Goal: Task Accomplishment & Management: Manage account settings

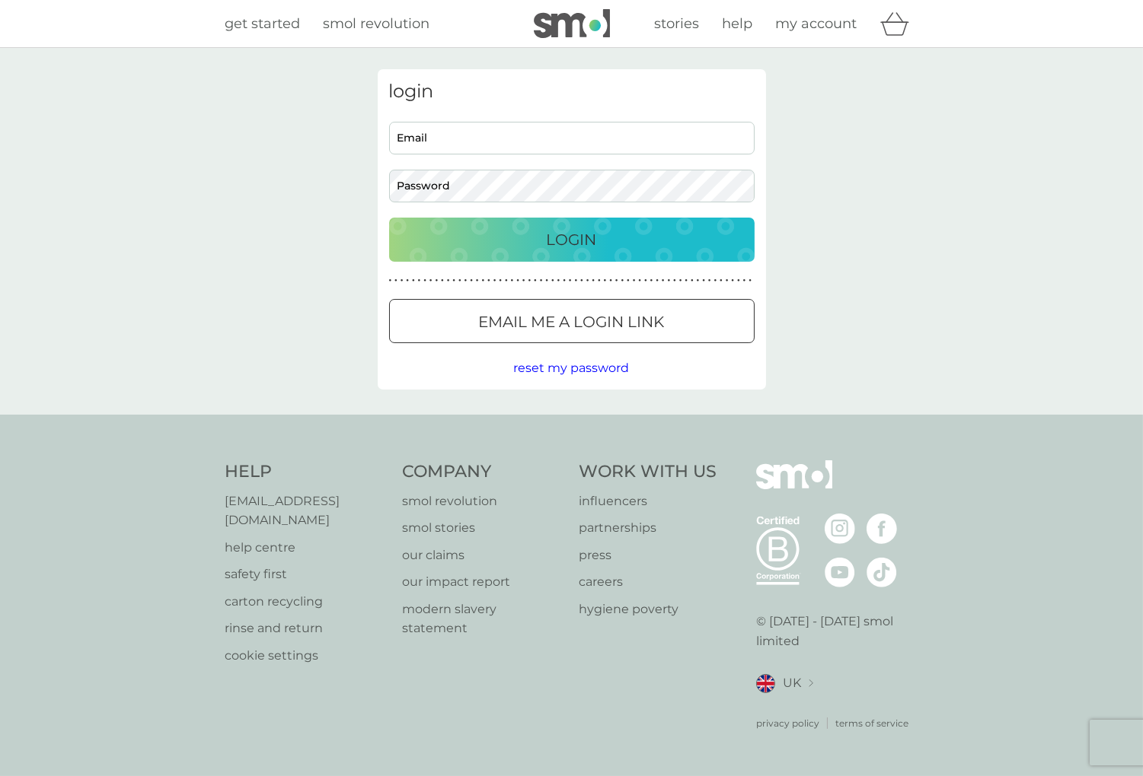
click at [445, 142] on input "Email" at bounding box center [571, 138] width 365 height 33
type input "[EMAIL_ADDRESS][DOMAIN_NAME]"
click at [531, 233] on div "Login" at bounding box center [571, 240] width 335 height 24
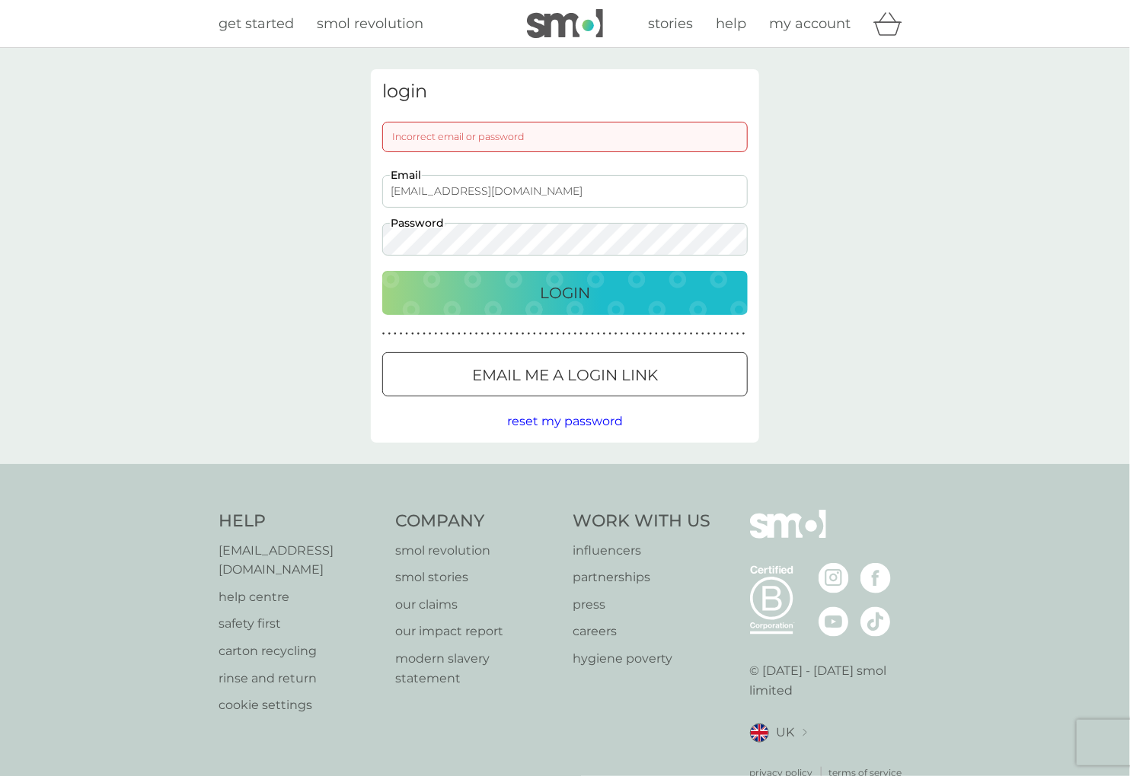
click at [528, 295] on div "Login" at bounding box center [564, 293] width 335 height 24
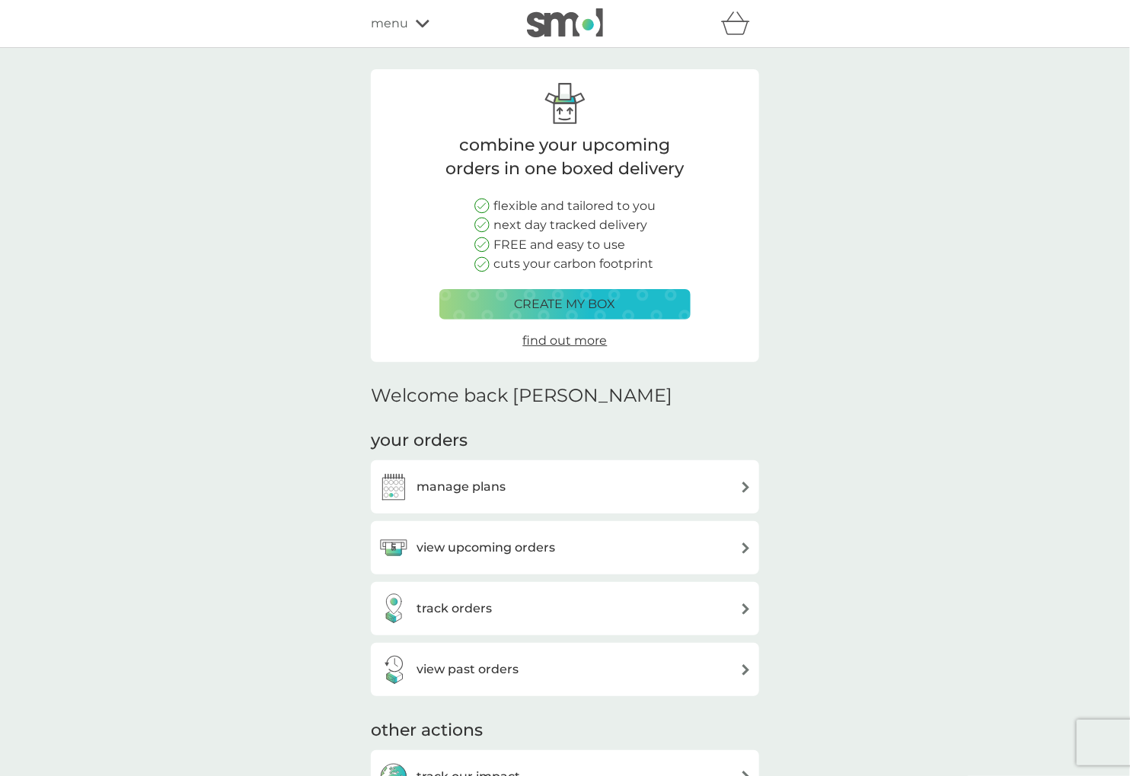
click at [610, 553] on div "view upcoming orders" at bounding box center [564, 548] width 373 height 30
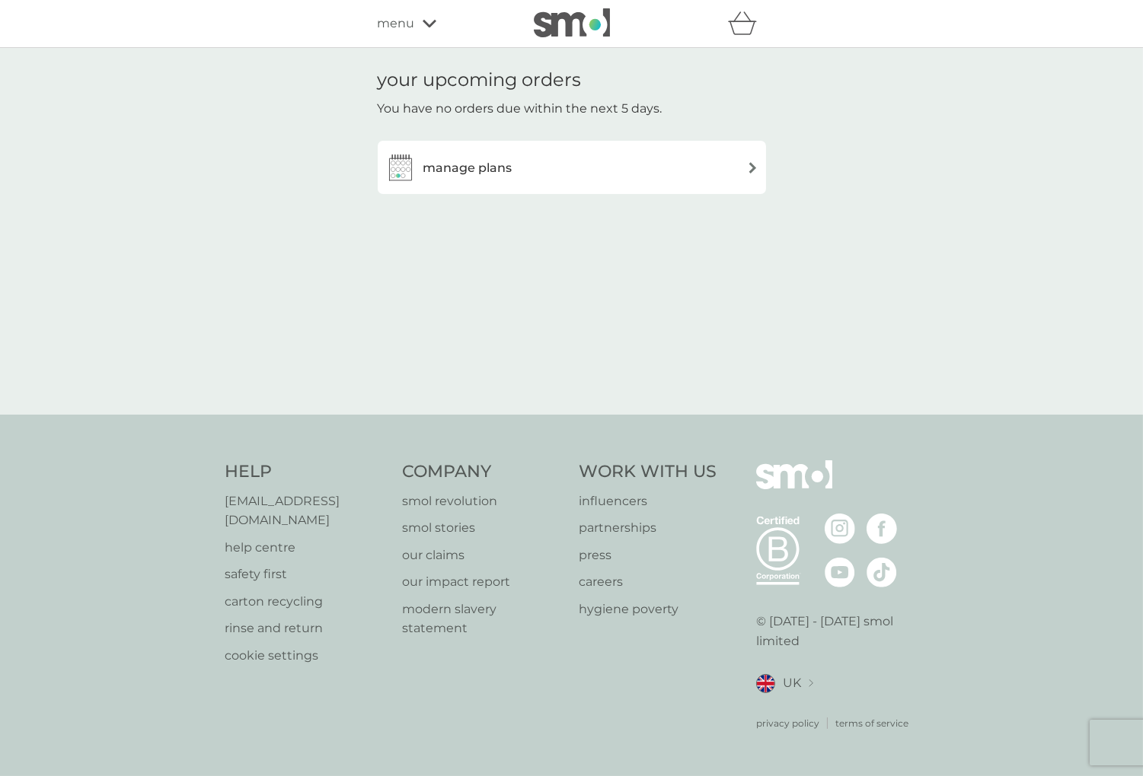
click at [751, 166] on img at bounding box center [752, 167] width 11 height 11
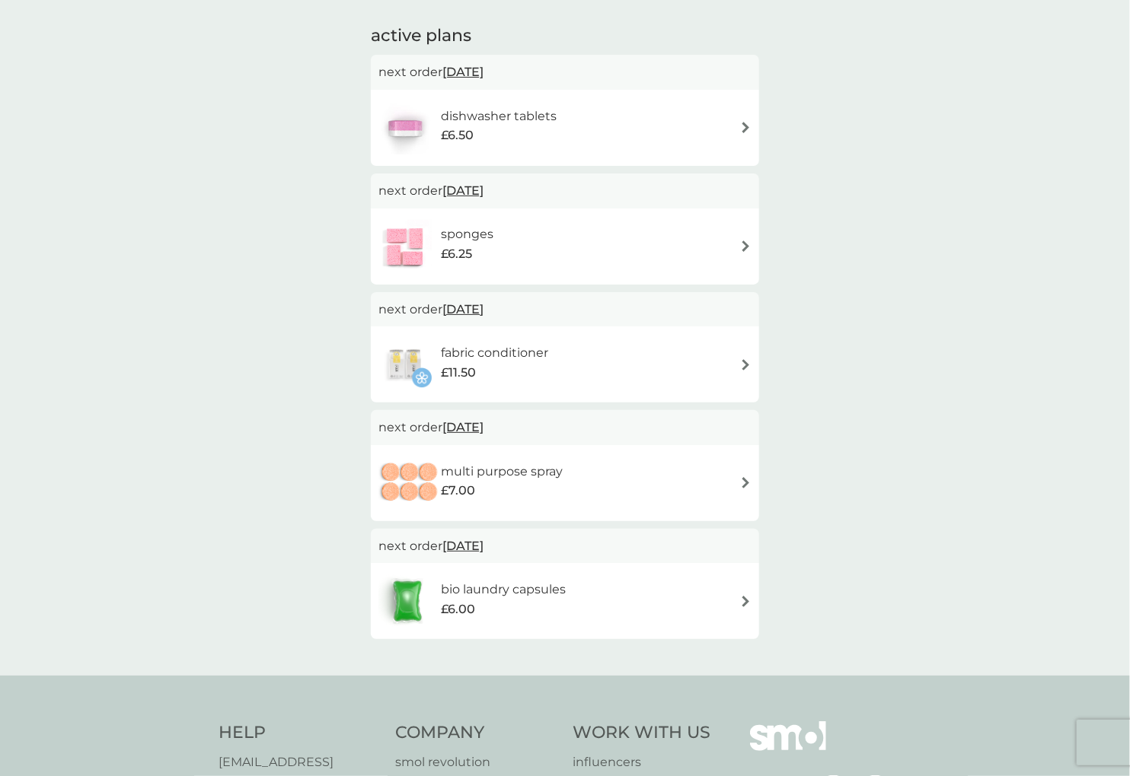
scroll to position [253, 0]
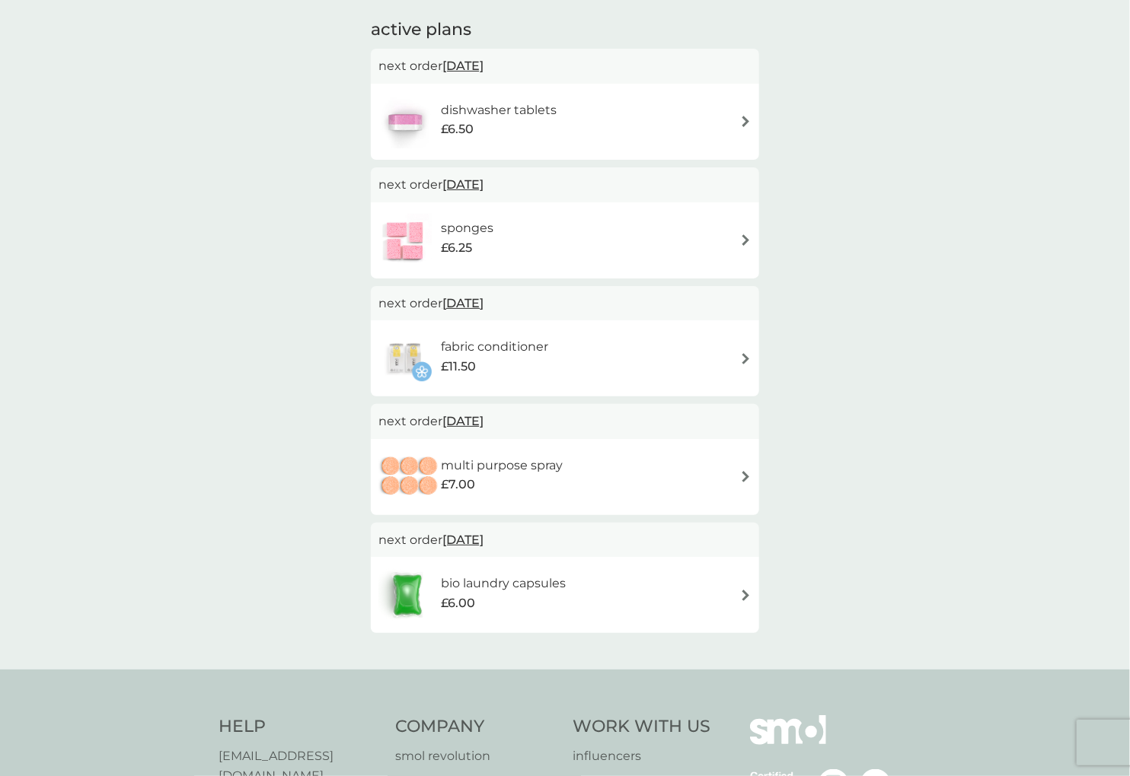
click at [742, 354] on img at bounding box center [745, 358] width 11 height 11
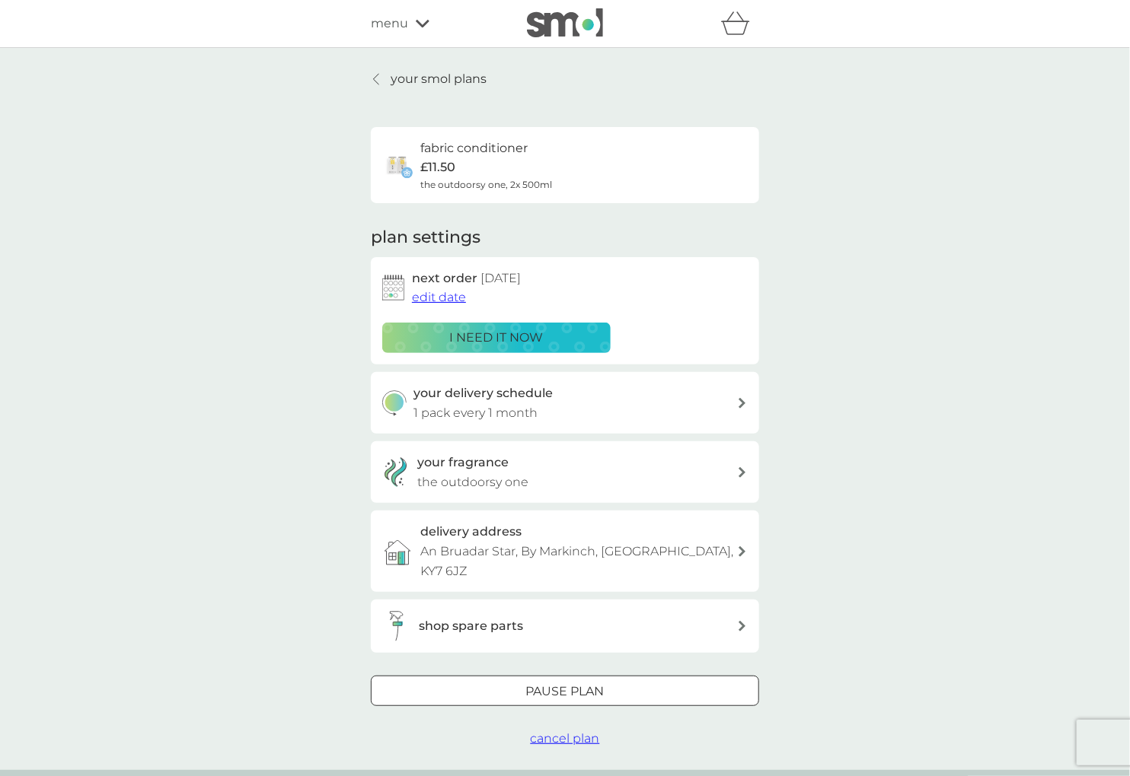
click at [533, 336] on p "i need it now" at bounding box center [497, 338] width 94 height 20
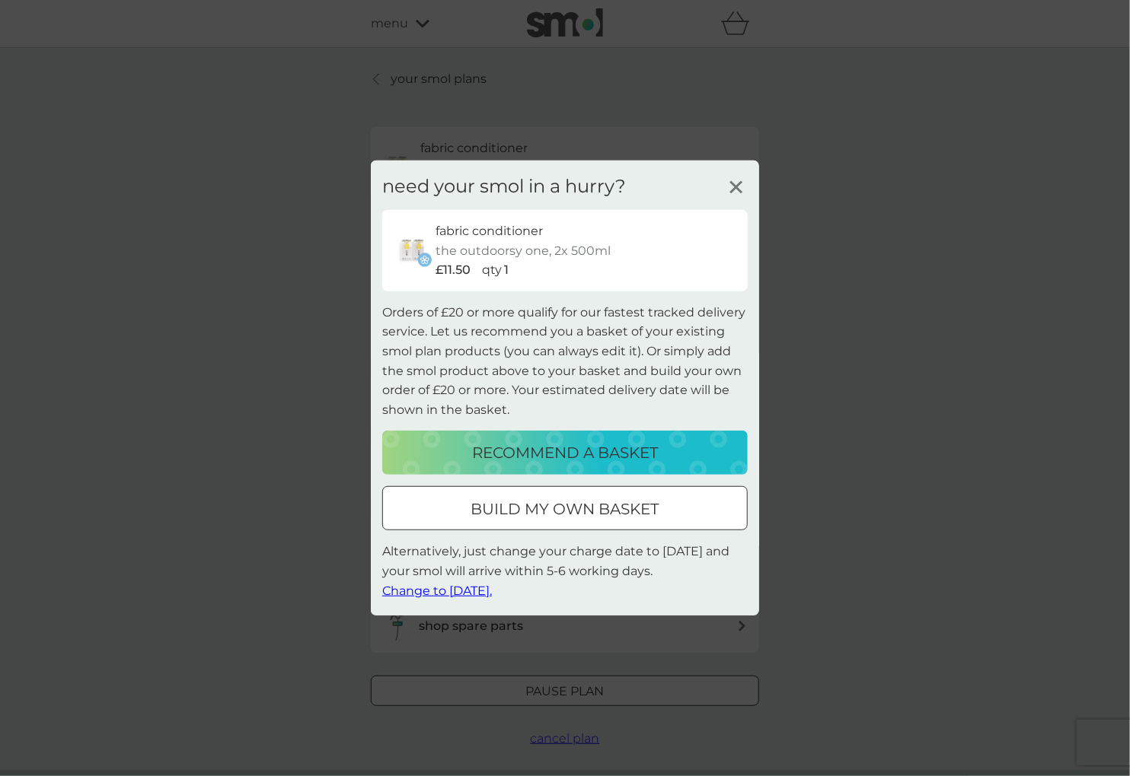
click at [492, 589] on span "Change to tomorrow." at bounding box center [437, 590] width 110 height 14
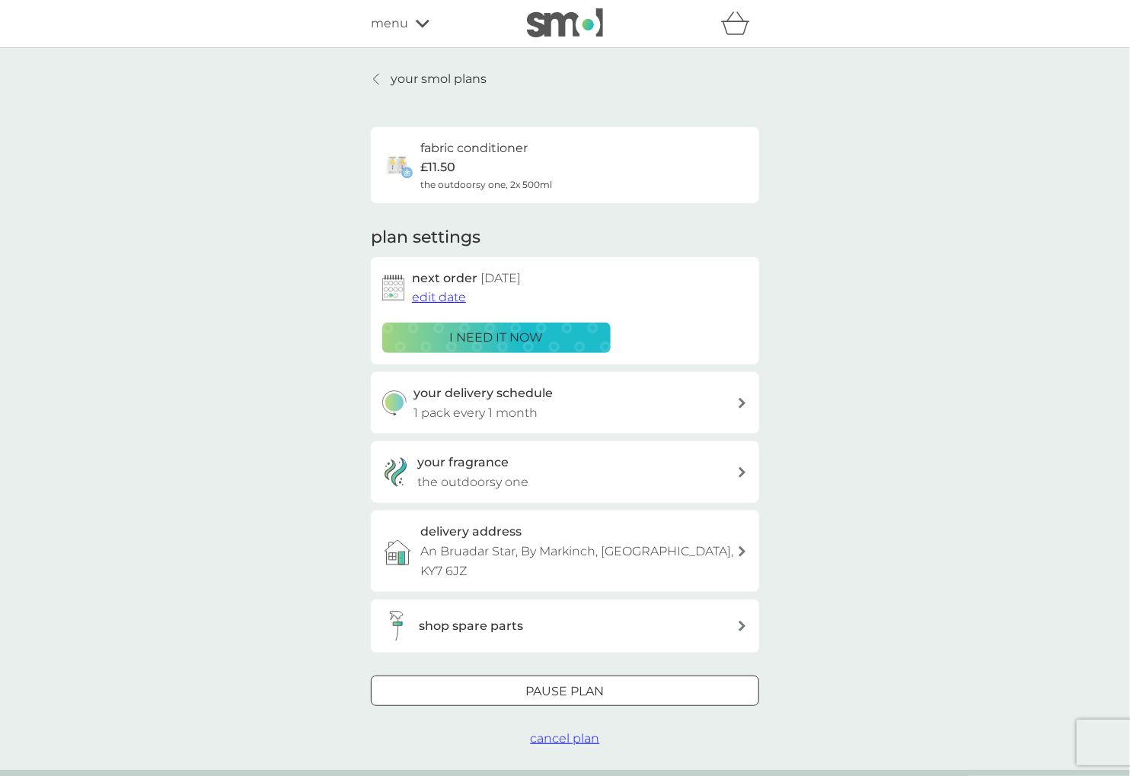
click at [741, 400] on icon at bounding box center [741, 403] width 7 height 11
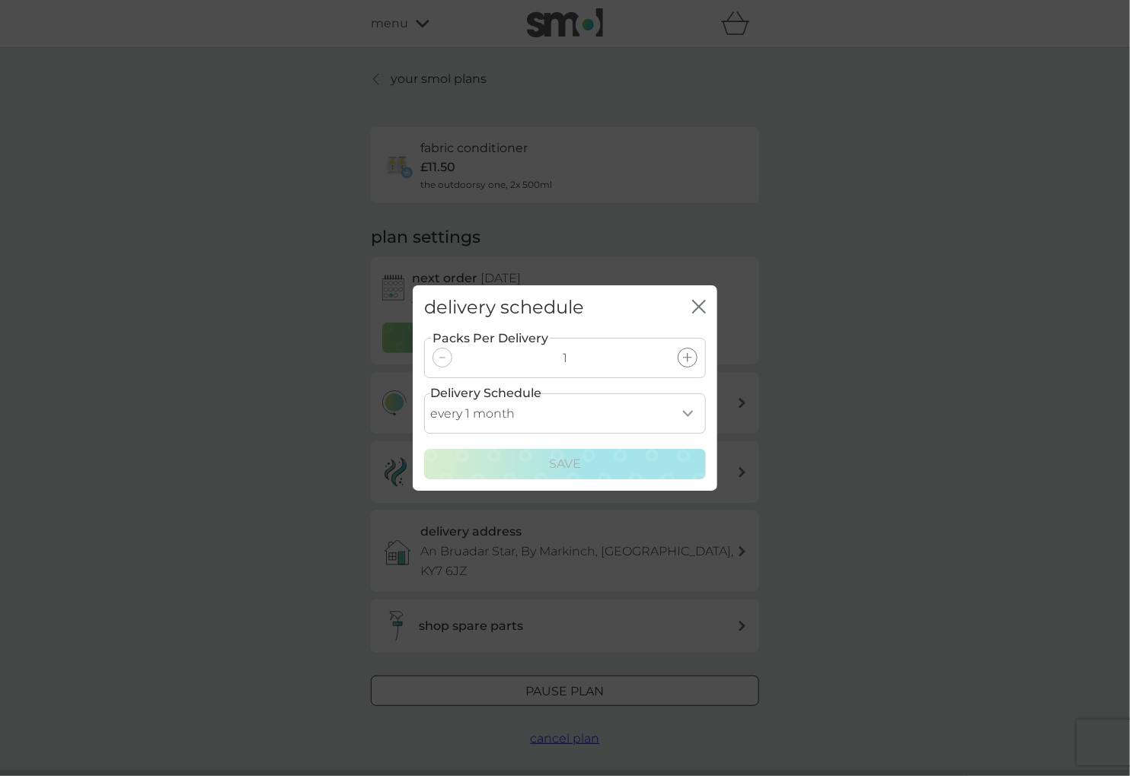
click at [682, 408] on select "every 1 month every 2 months every 3 months every 4 months every 5 months every…" at bounding box center [565, 414] width 282 height 40
click at [822, 400] on div "delivery schedule close Packs Per Delivery 1 Delivery Schedule every 1 month ev…" at bounding box center [565, 388] width 1130 height 776
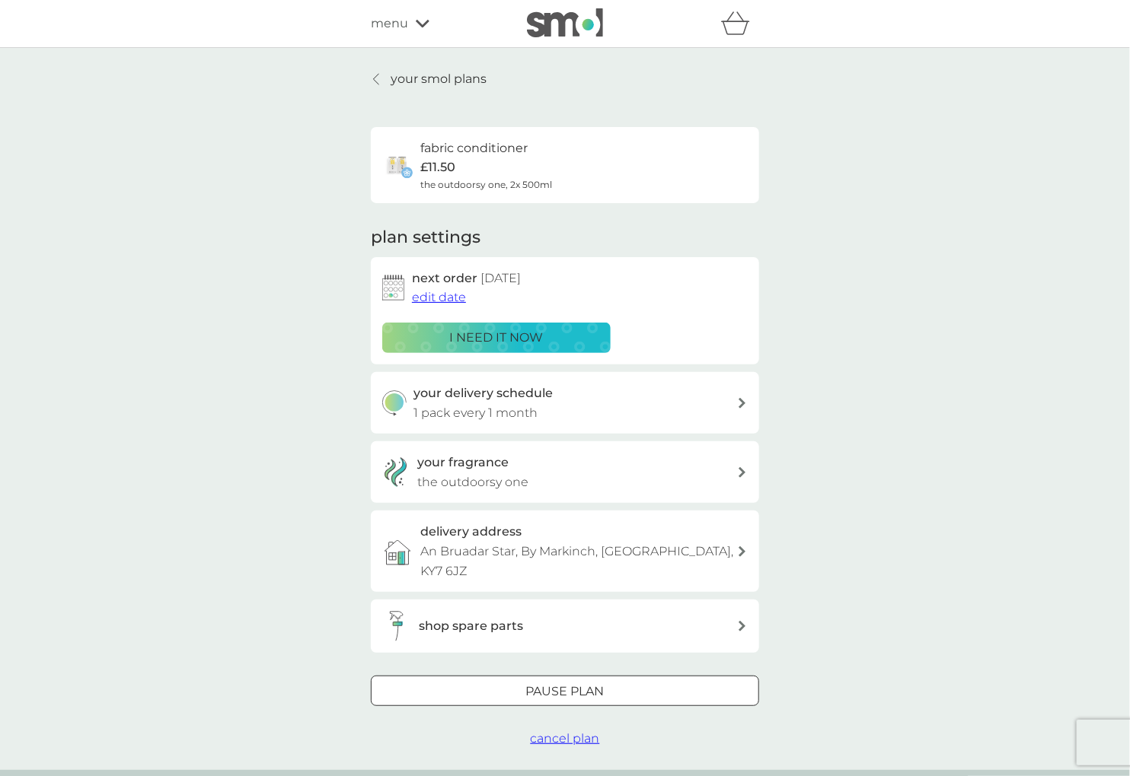
click at [442, 297] on span "edit date" at bounding box center [439, 297] width 54 height 14
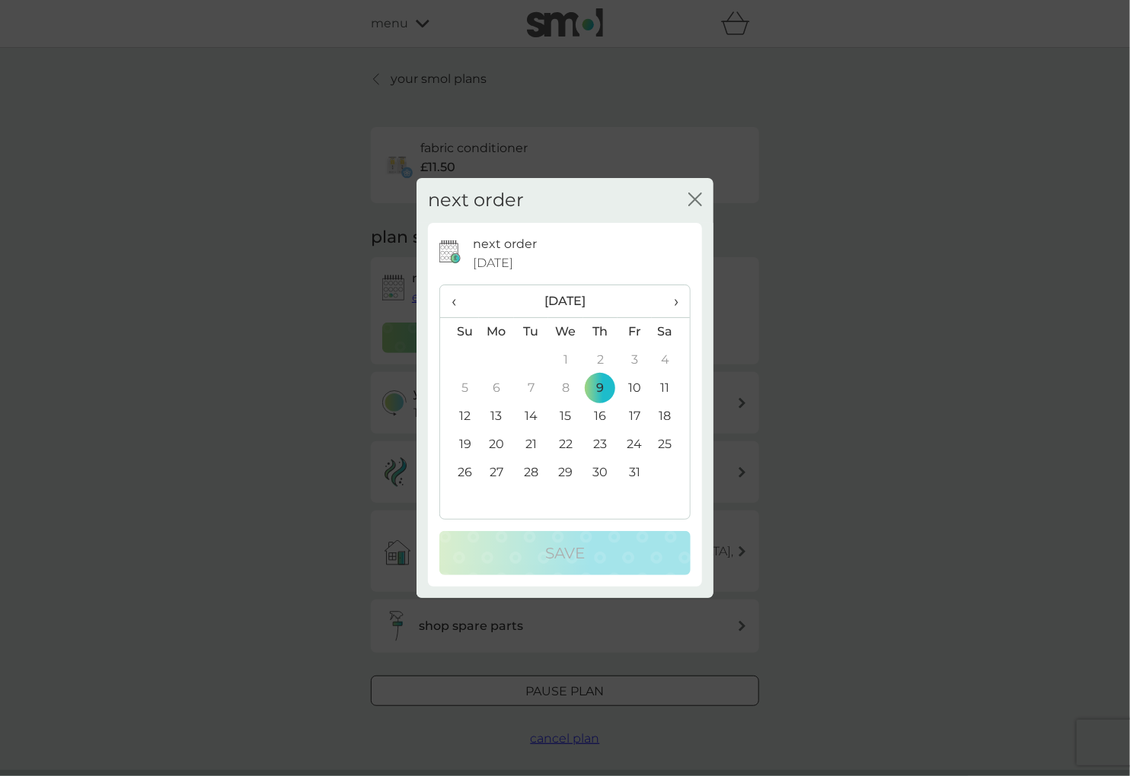
click at [467, 470] on td "26" at bounding box center [459, 473] width 39 height 28
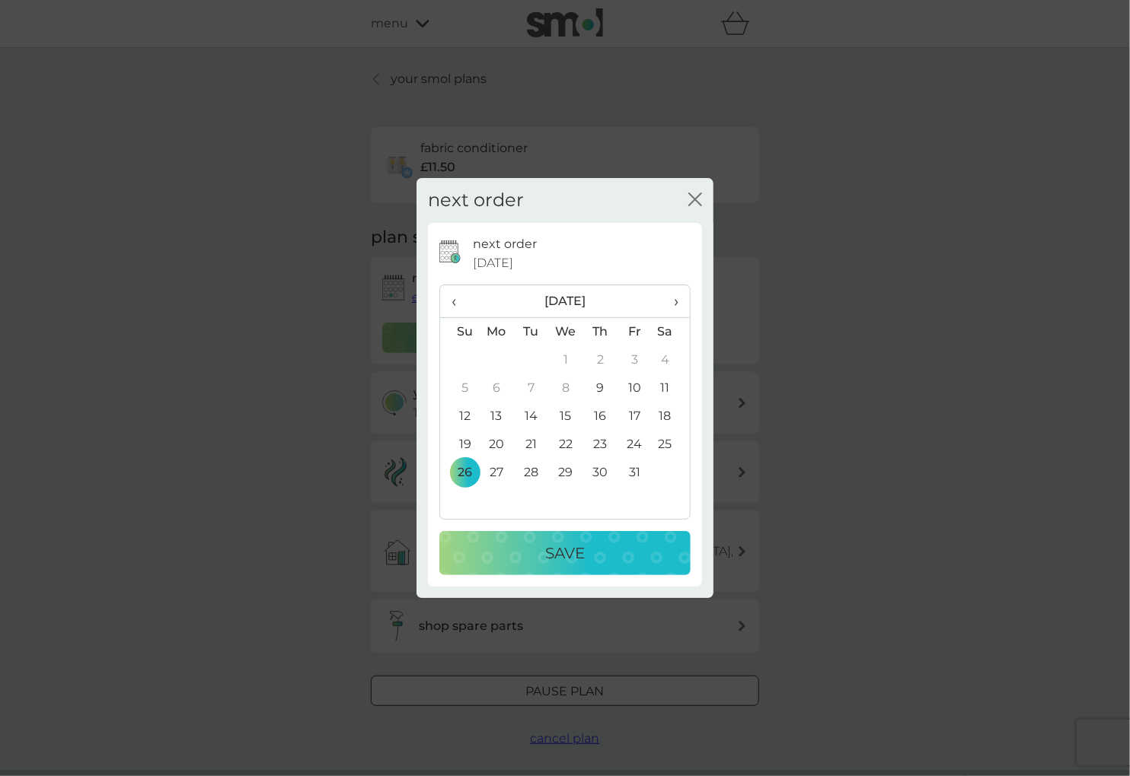
click at [495, 466] on td "27" at bounding box center [496, 473] width 35 height 28
click at [553, 552] on p "Save" at bounding box center [565, 553] width 40 height 24
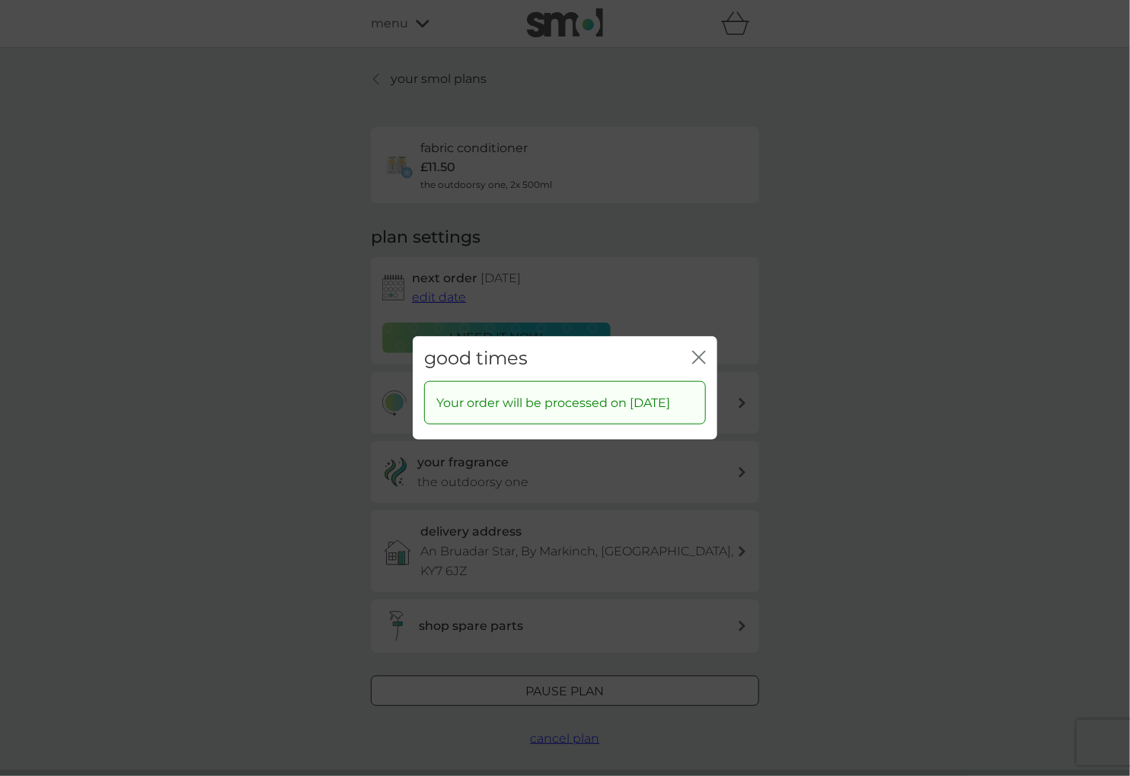
click at [700, 351] on icon "close" at bounding box center [699, 358] width 14 height 14
